Goal: Information Seeking & Learning: Learn about a topic

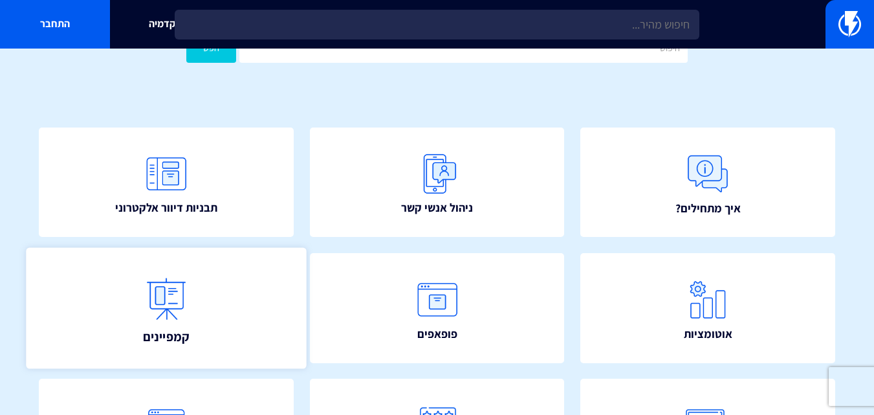
scroll to position [61, 0]
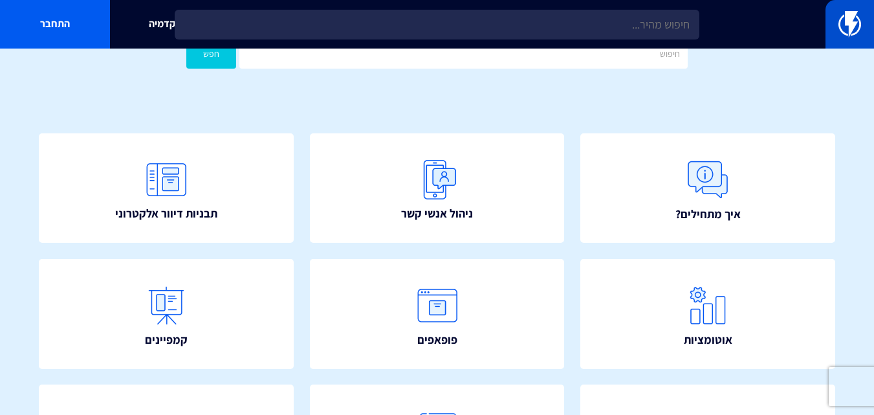
click at [850, 36] on img at bounding box center [849, 24] width 23 height 26
